Goal: Information Seeking & Learning: Learn about a topic

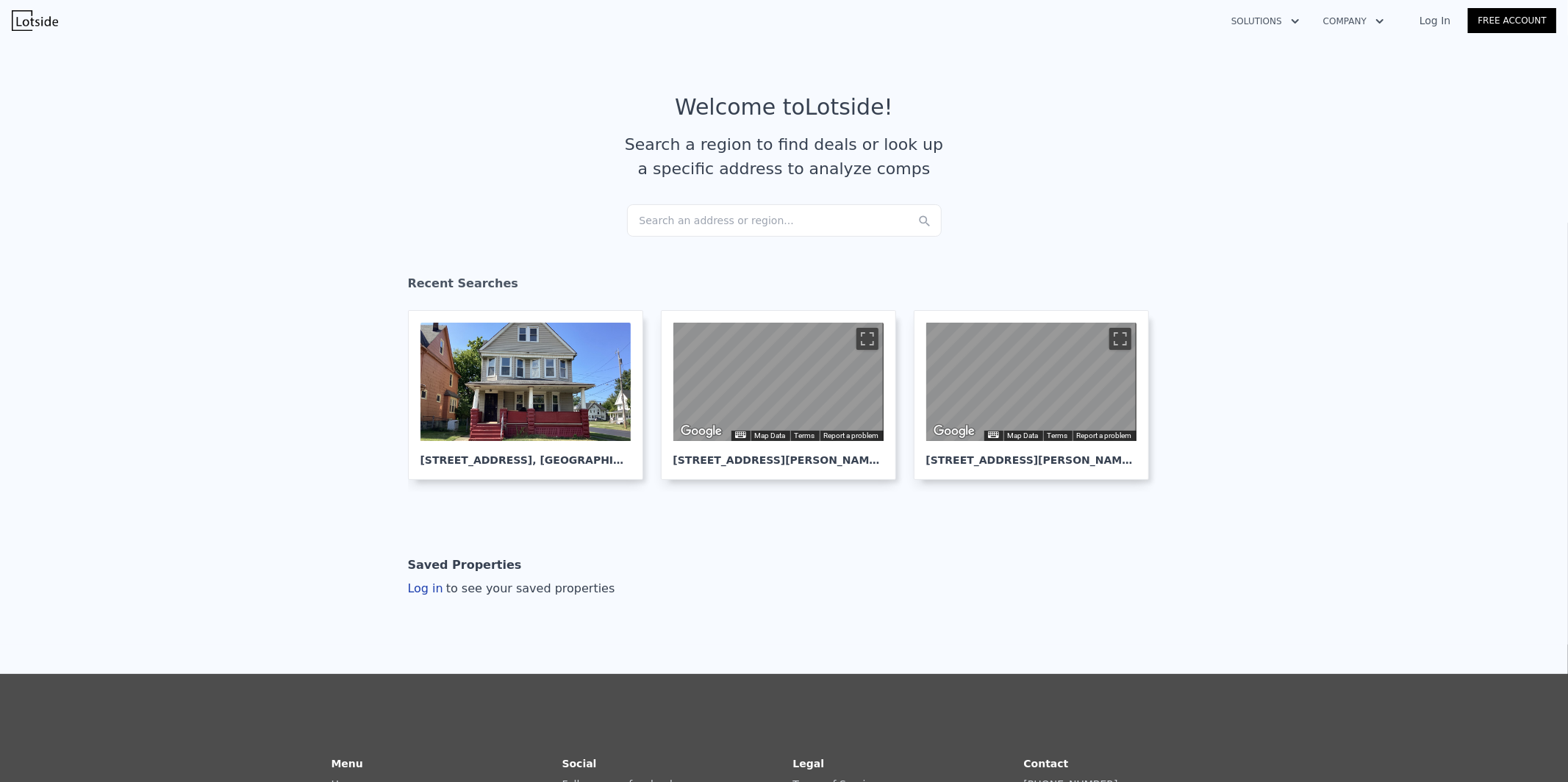
click at [721, 225] on div "Search an address or region..." at bounding box center [784, 221] width 315 height 32
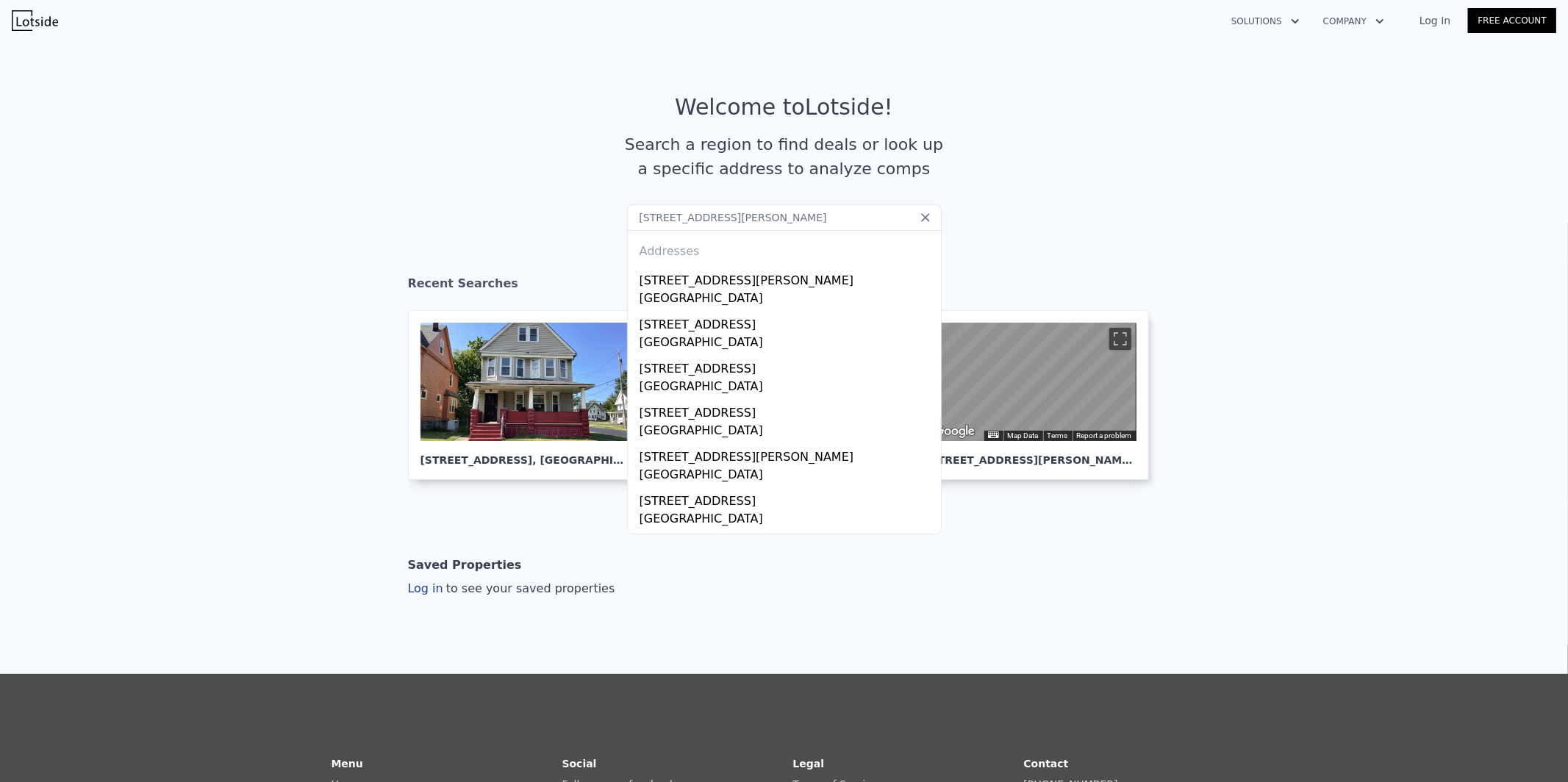
type input "12504 Rexford Ave, Cleveland, OH 44105"
click at [715, 278] on div "[STREET_ADDRESS][PERSON_NAME]" at bounding box center [786, 277] width 295 height 24
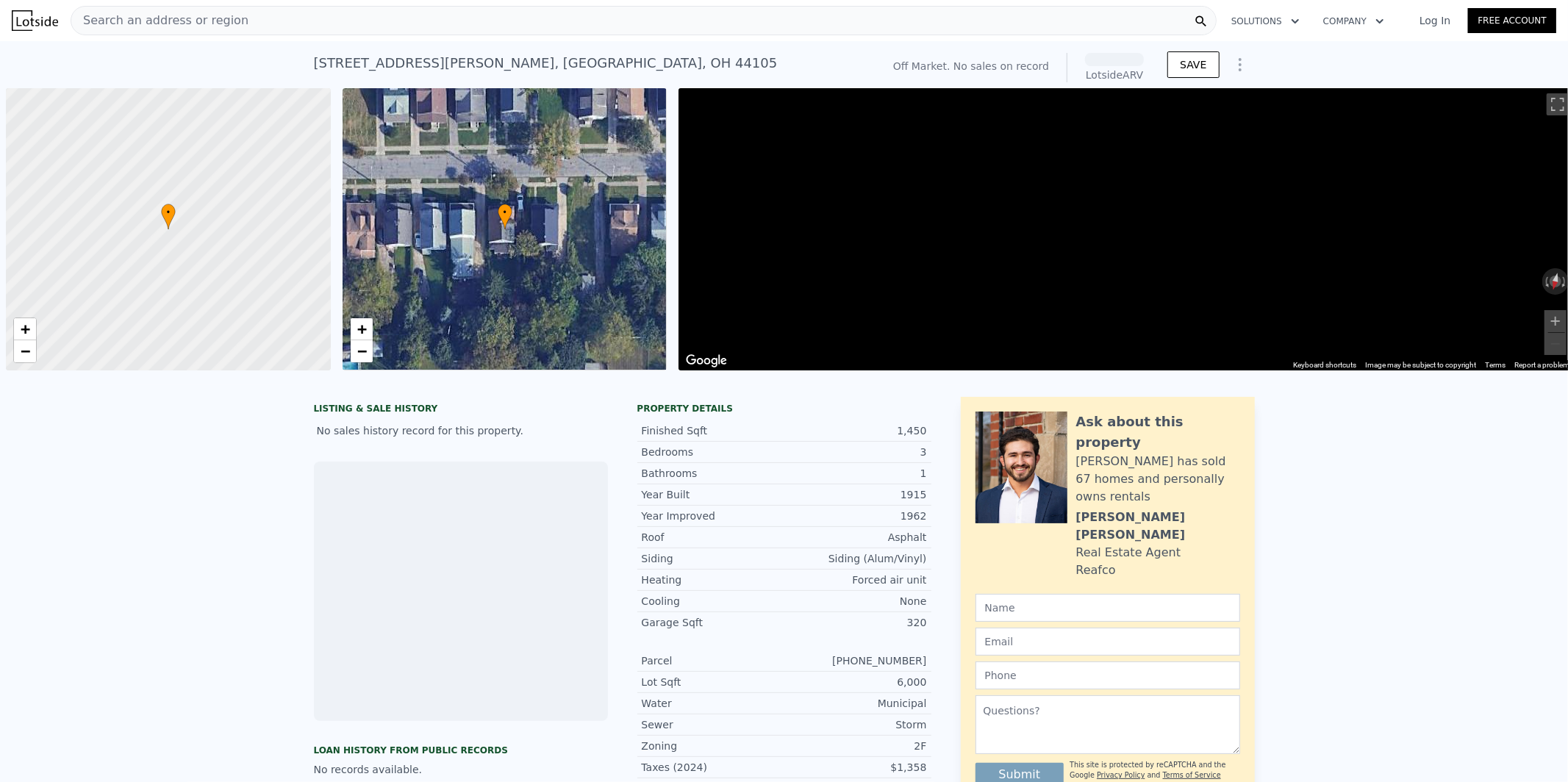
scroll to position [0, 5]
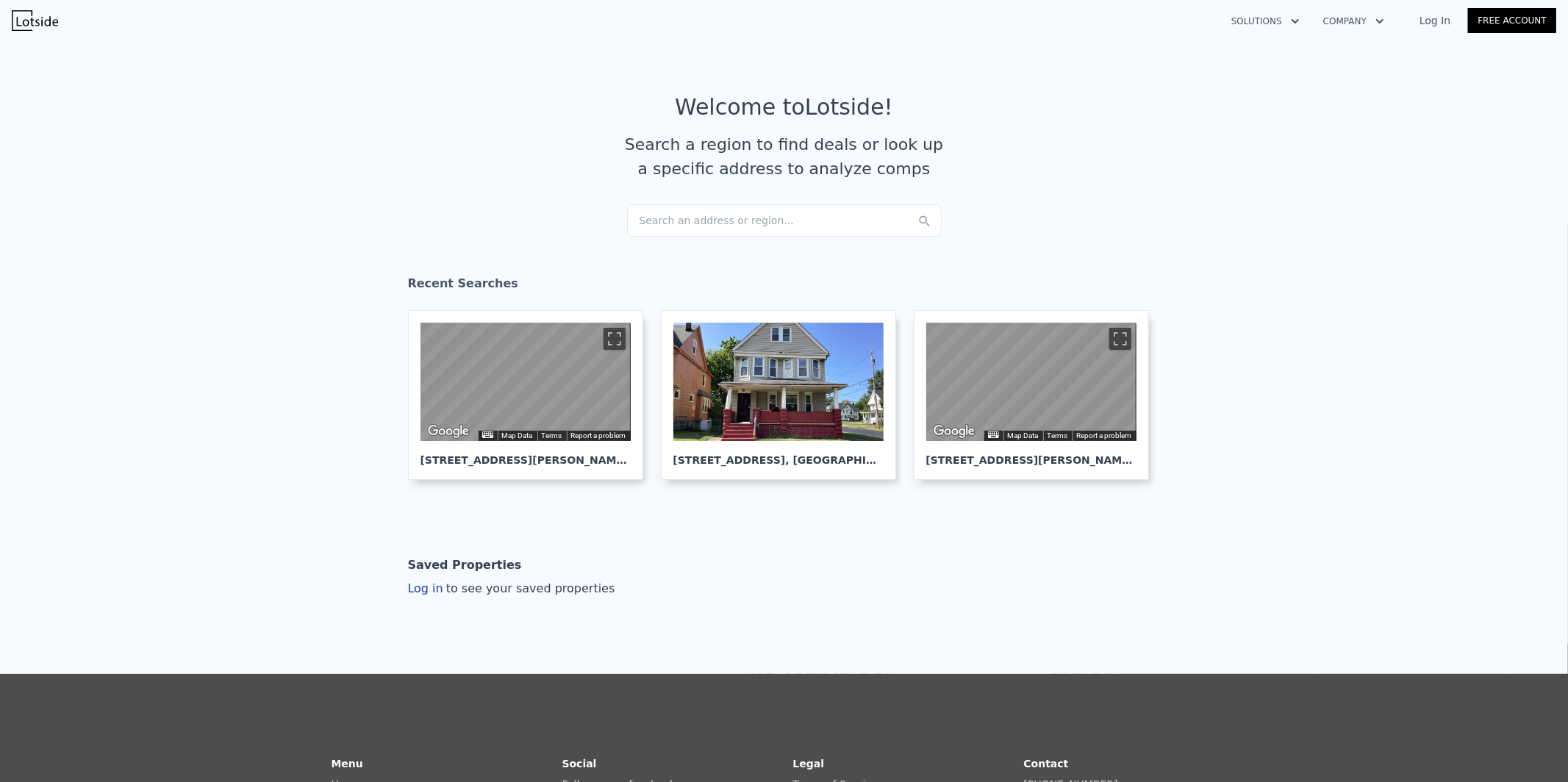
click at [685, 220] on div "Search an address or region..." at bounding box center [784, 221] width 315 height 32
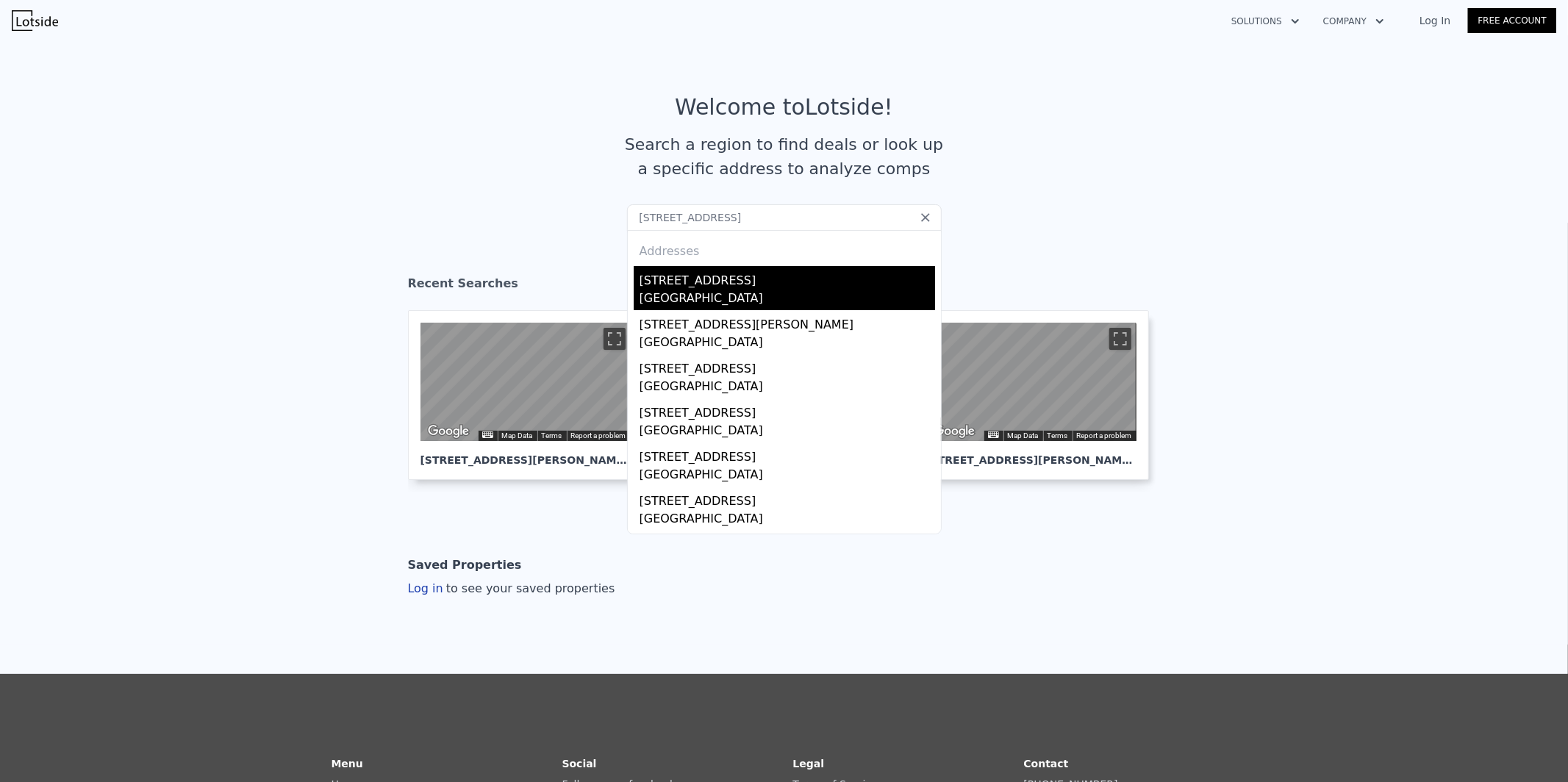
type input "[STREET_ADDRESS]"
click at [682, 276] on div "[STREET_ADDRESS]" at bounding box center [786, 277] width 295 height 24
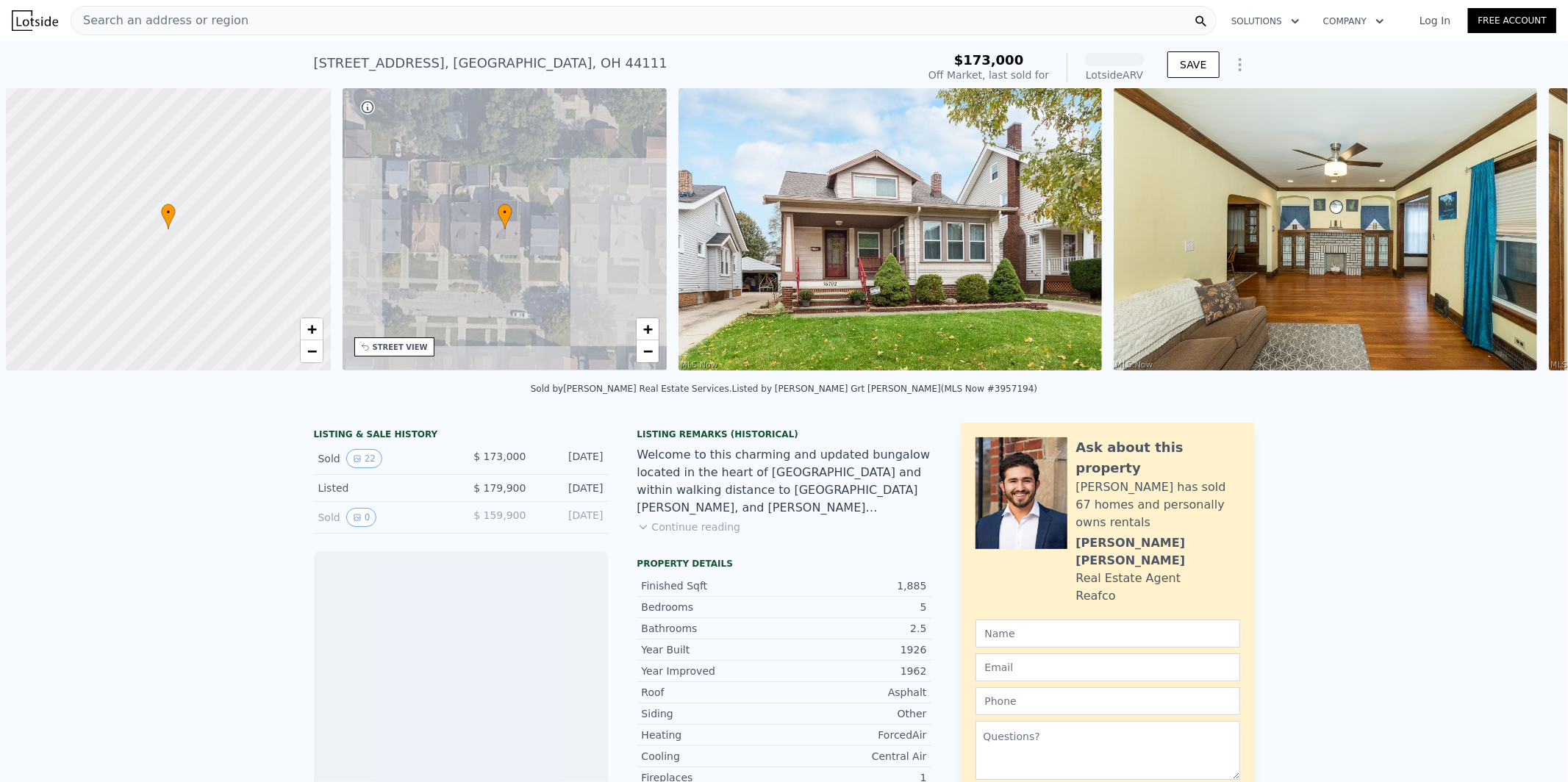
scroll to position [0, 5]
